Goal: Find specific page/section: Find specific page/section

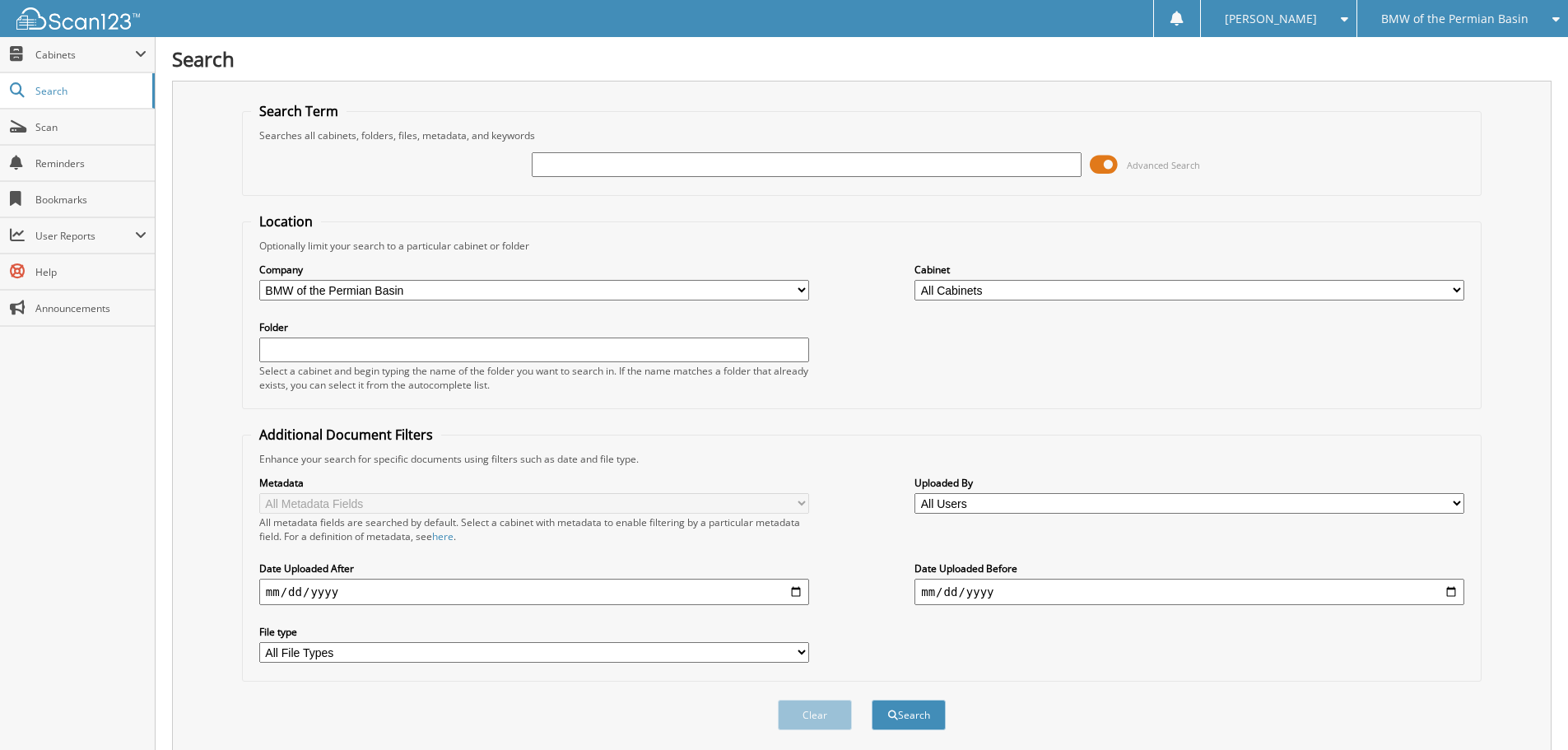
click at [607, 160] on input "text" at bounding box center [807, 164] width 550 height 25
type input "W53746"
click at [872, 700] on button "Search" at bounding box center [908, 714] width 74 height 30
click at [913, 720] on button "Search" at bounding box center [908, 714] width 74 height 30
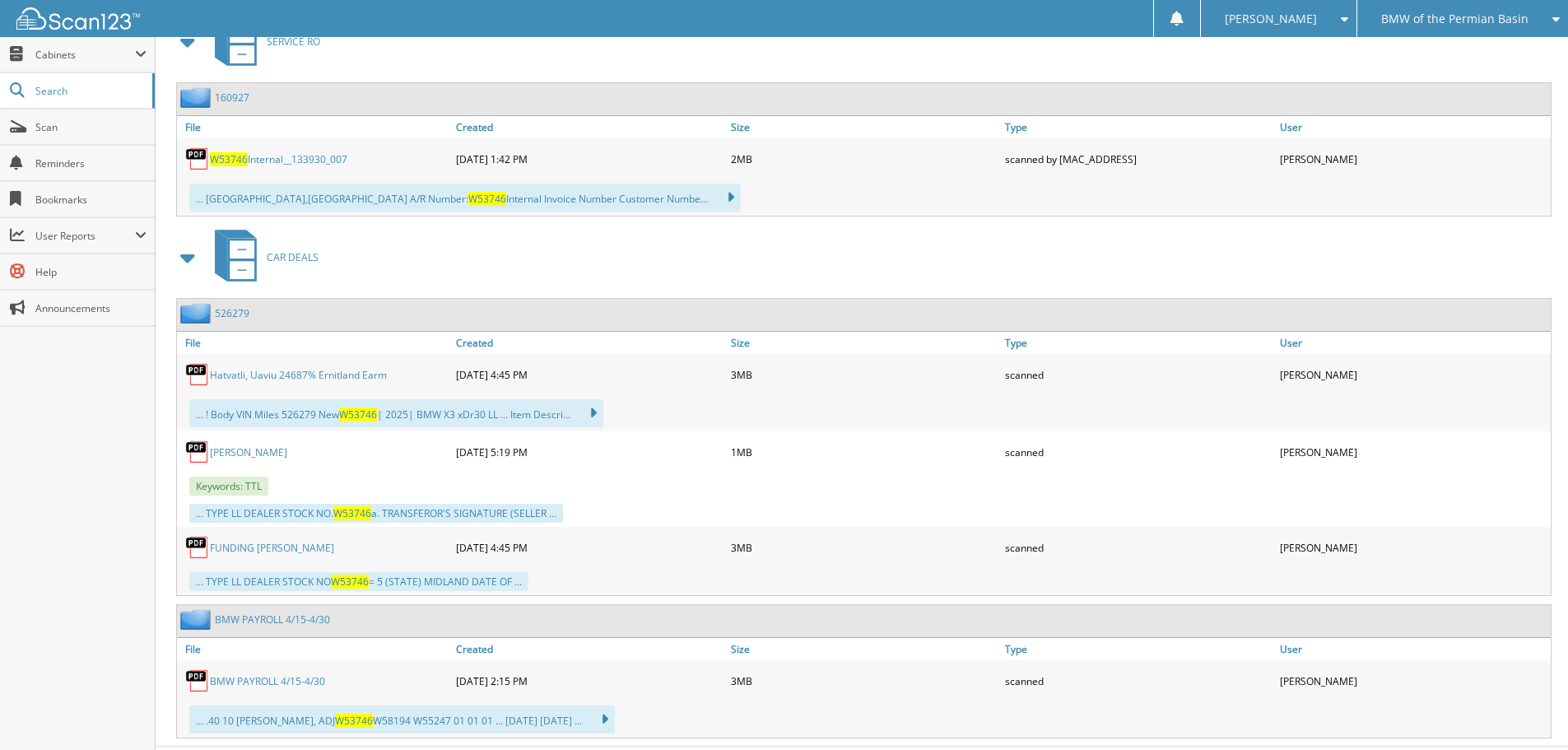
scroll to position [823, 0]
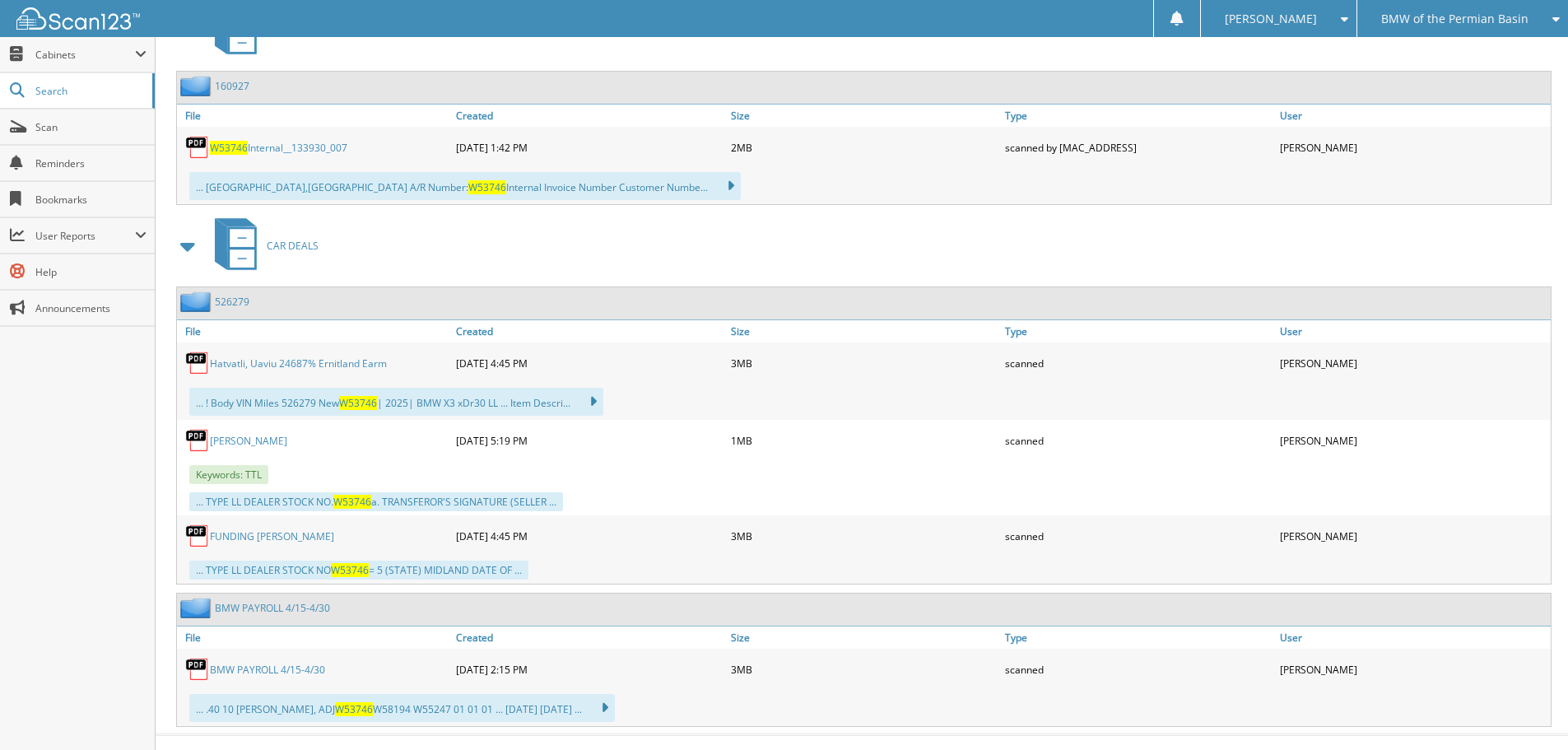
click at [253, 246] on icon at bounding box center [241, 238] width 25 height 18
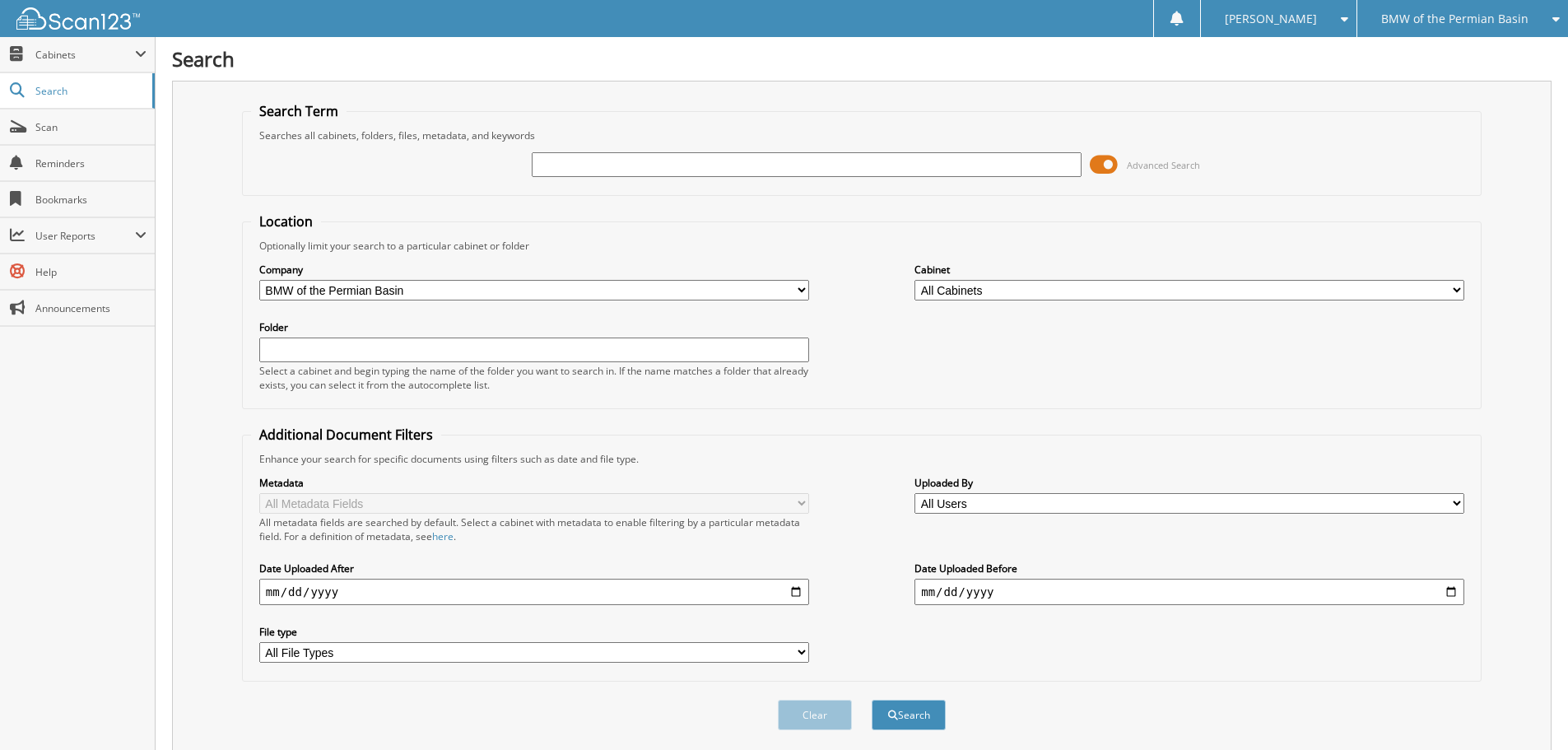
click at [652, 162] on input "text" at bounding box center [807, 164] width 550 height 25
type input "W53746"
click at [872, 700] on button "Search" at bounding box center [908, 714] width 74 height 30
click at [46, 60] on span "Cabinets" at bounding box center [85, 54] width 100 height 14
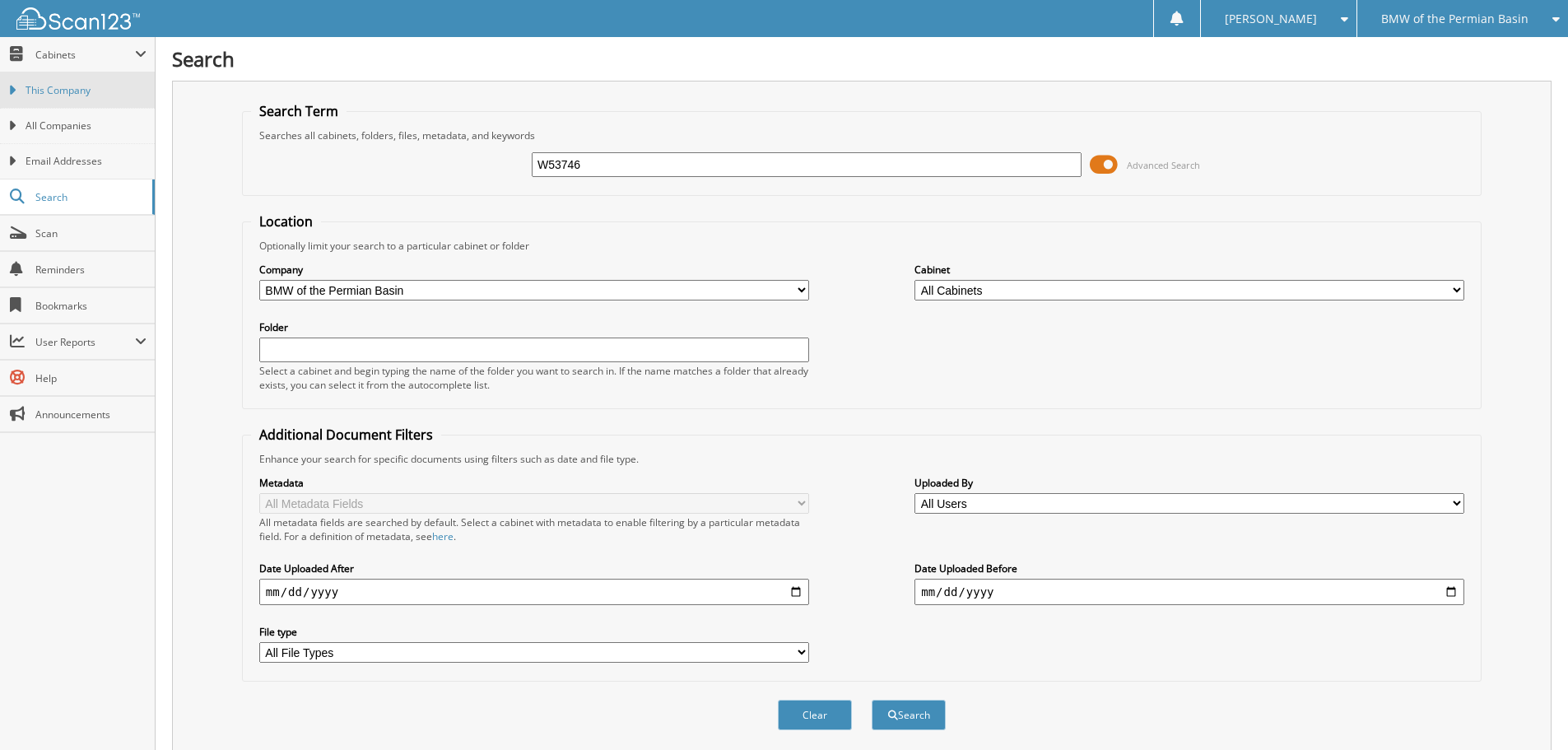
click at [55, 100] on link "This Company" at bounding box center [77, 90] width 154 height 36
